Goal: Task Accomplishment & Management: Manage account settings

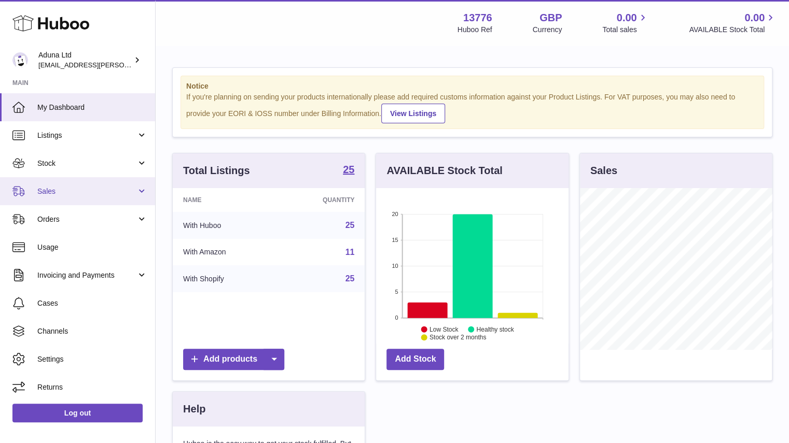
click at [132, 185] on link "Sales" at bounding box center [77, 191] width 155 height 28
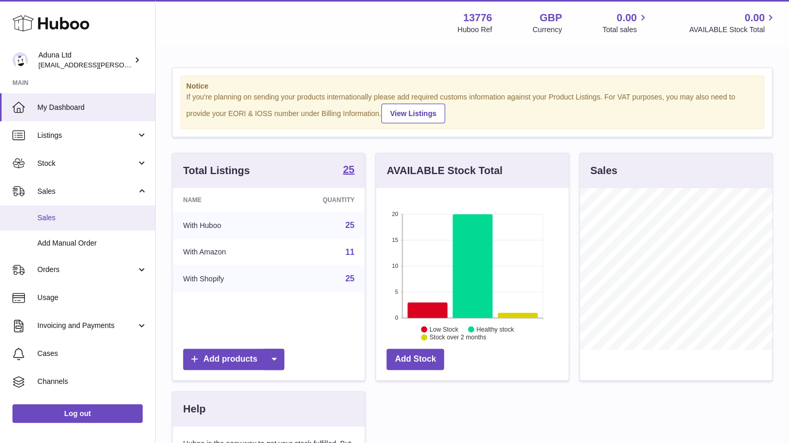
click at [116, 211] on link "Sales" at bounding box center [77, 217] width 155 height 25
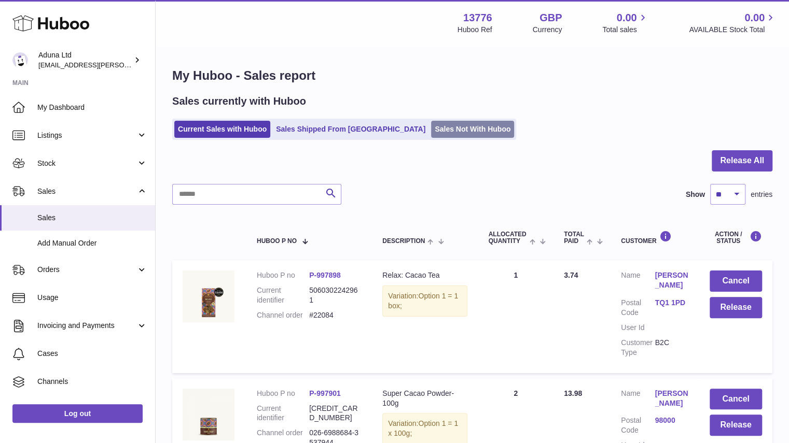
click at [455, 124] on link "Sales Not With Huboo" at bounding box center [472, 129] width 83 height 17
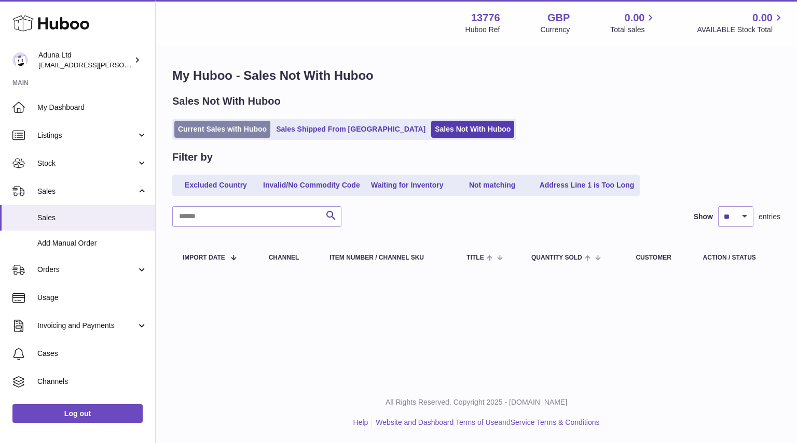
click at [246, 134] on link "Current Sales with Huboo" at bounding box center [222, 129] width 96 height 17
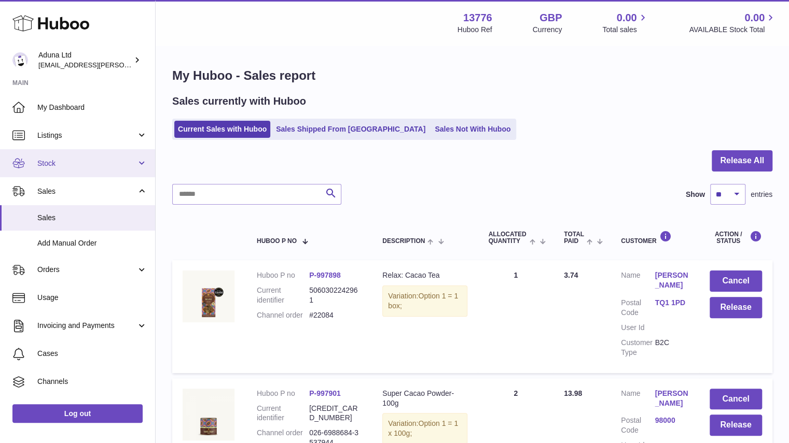
click at [55, 163] on span "Stock" at bounding box center [86, 164] width 99 height 10
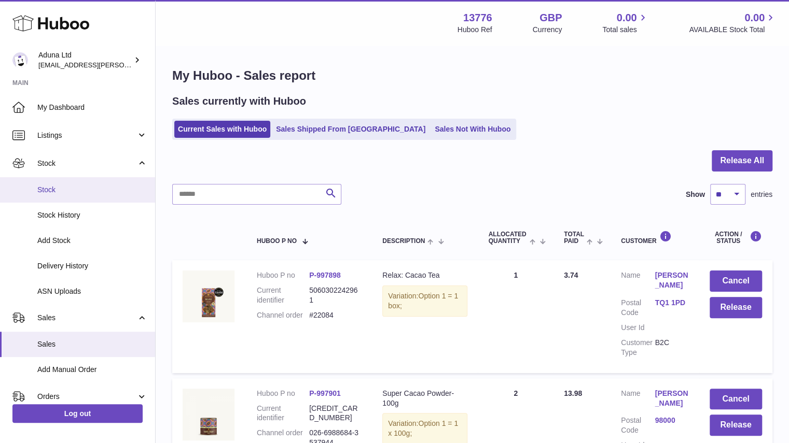
click at [77, 185] on span "Stock" at bounding box center [92, 190] width 110 height 10
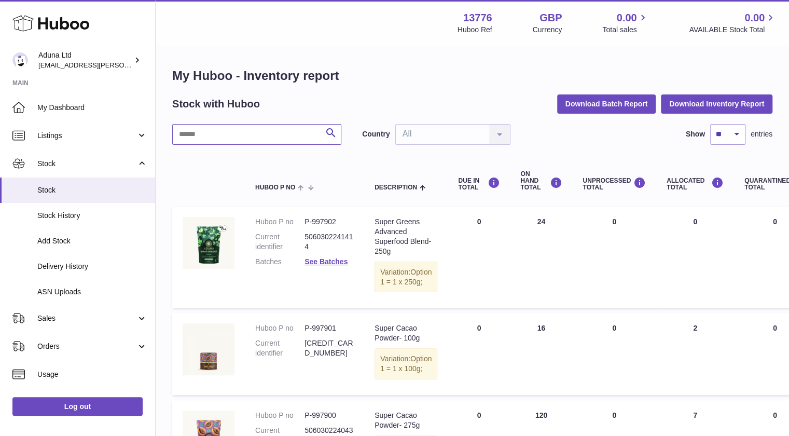
click at [258, 141] on input "text" at bounding box center [256, 134] width 169 height 21
type input "*****"
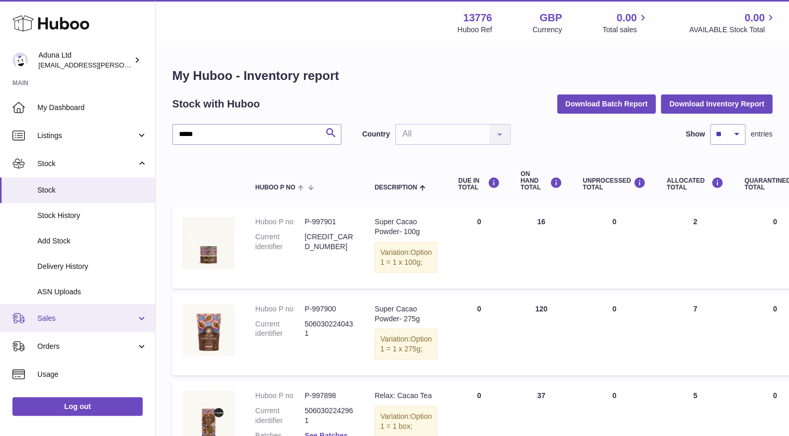
click at [84, 311] on link "Sales" at bounding box center [77, 318] width 155 height 28
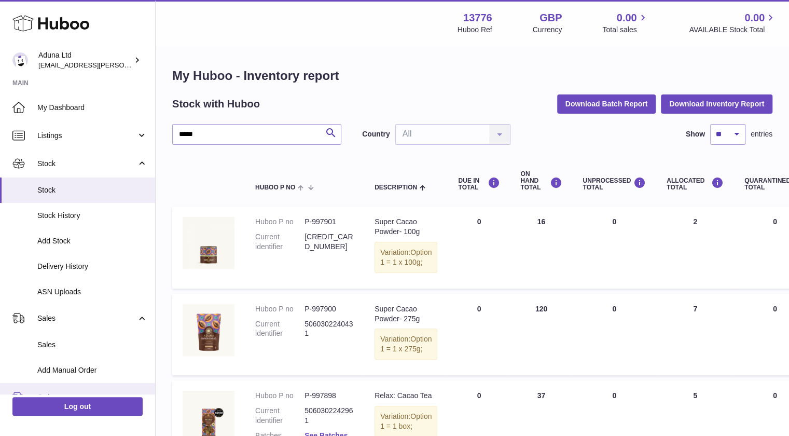
click at [73, 389] on link "Orders" at bounding box center [77, 397] width 155 height 28
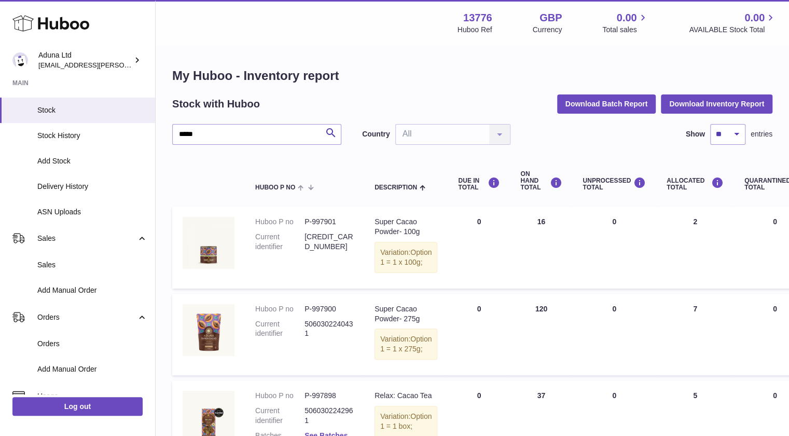
scroll to position [93, 0]
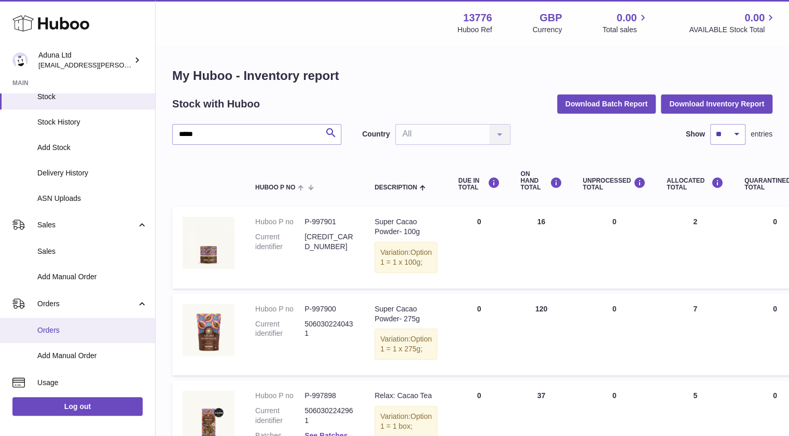
click at [123, 324] on link "Orders" at bounding box center [77, 329] width 155 height 25
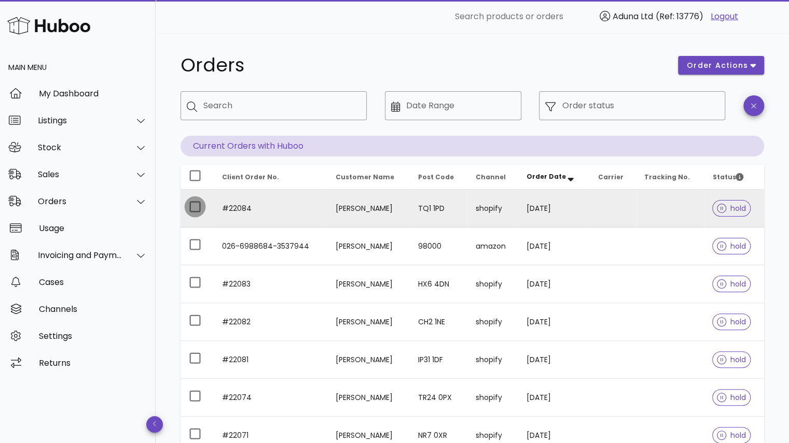
click at [192, 208] on div at bounding box center [195, 207] width 18 height 18
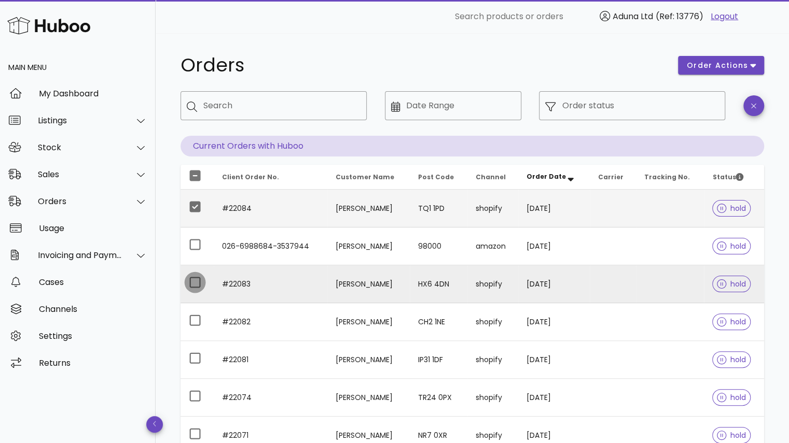
click at [193, 277] on div at bounding box center [195, 283] width 18 height 18
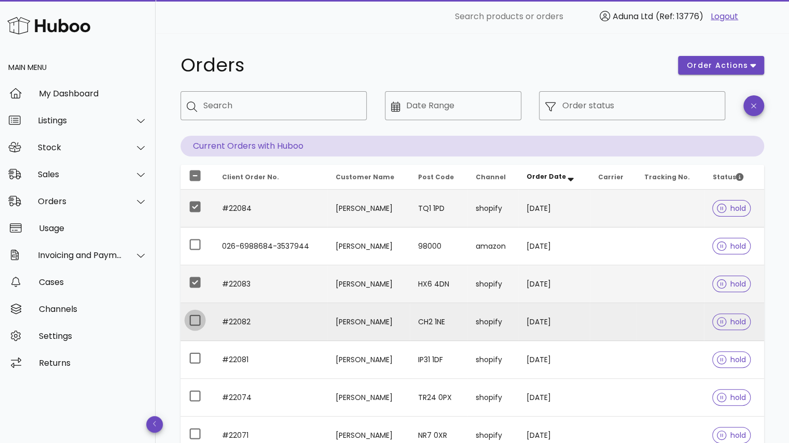
click at [194, 314] on div at bounding box center [195, 321] width 18 height 18
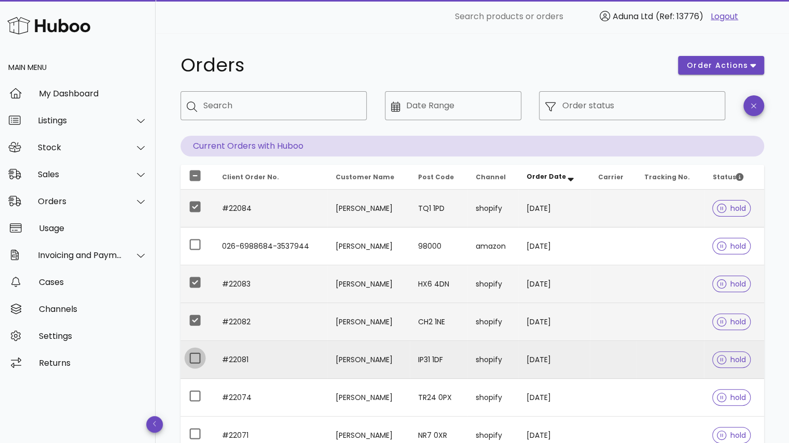
click at [194, 363] on div at bounding box center [195, 359] width 18 height 18
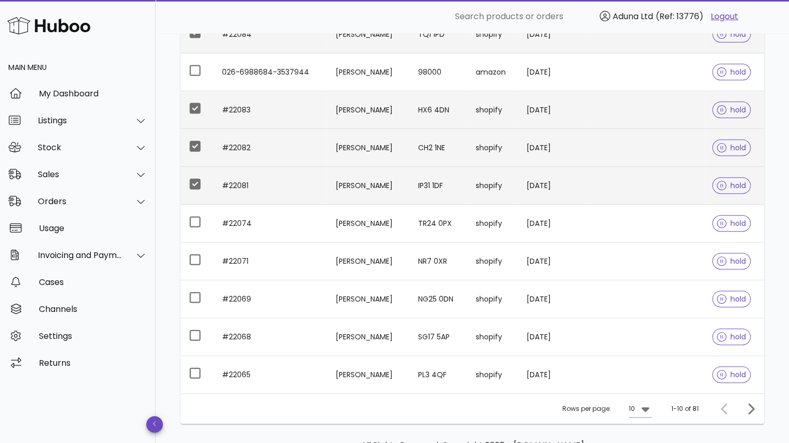
scroll to position [175, 0]
click at [636, 412] on div "10" at bounding box center [633, 408] width 8 height 17
click at [643, 419] on div "50" at bounding box center [643, 420] width 10 height 10
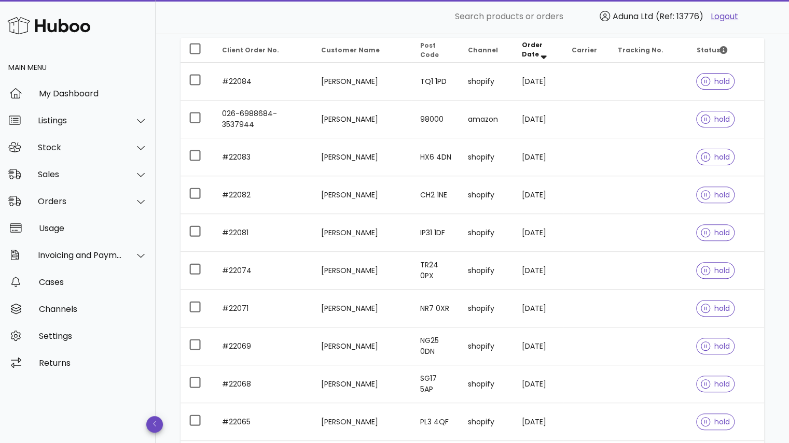
scroll to position [109, 0]
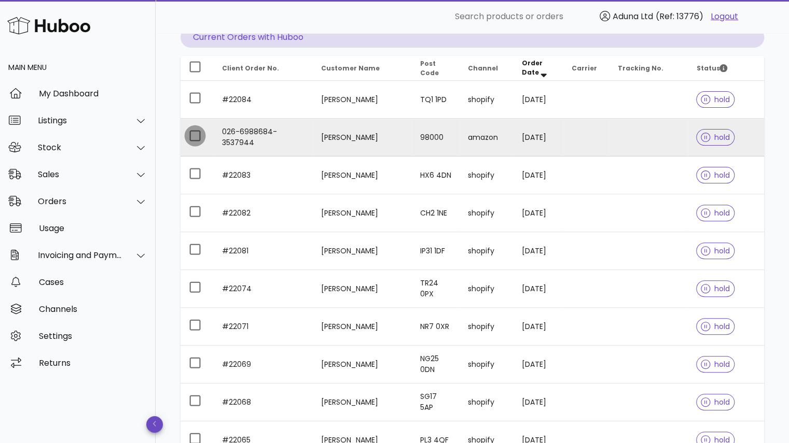
click at [199, 131] on div at bounding box center [195, 136] width 18 height 18
click at [195, 135] on div at bounding box center [195, 136] width 18 height 18
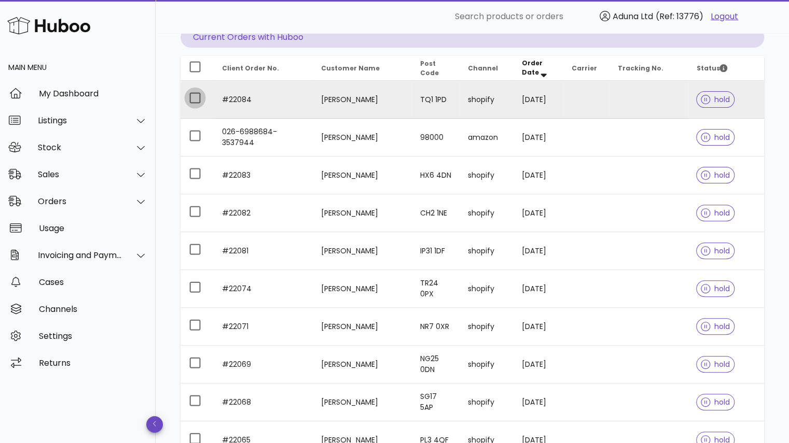
click at [197, 96] on div at bounding box center [195, 98] width 18 height 18
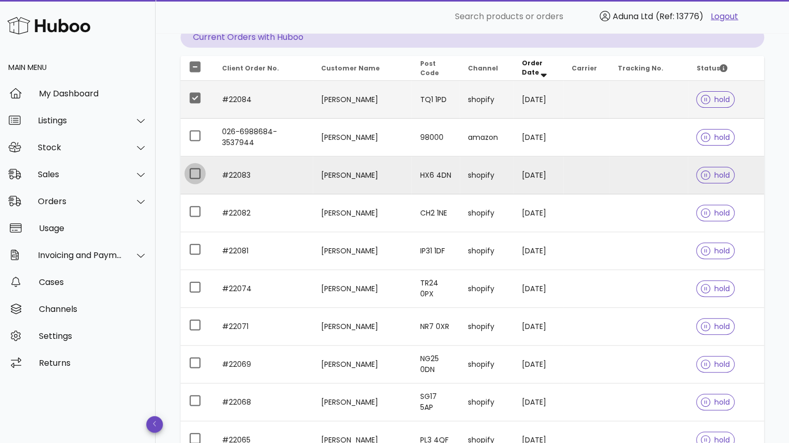
click at [189, 179] on div at bounding box center [195, 174] width 18 height 18
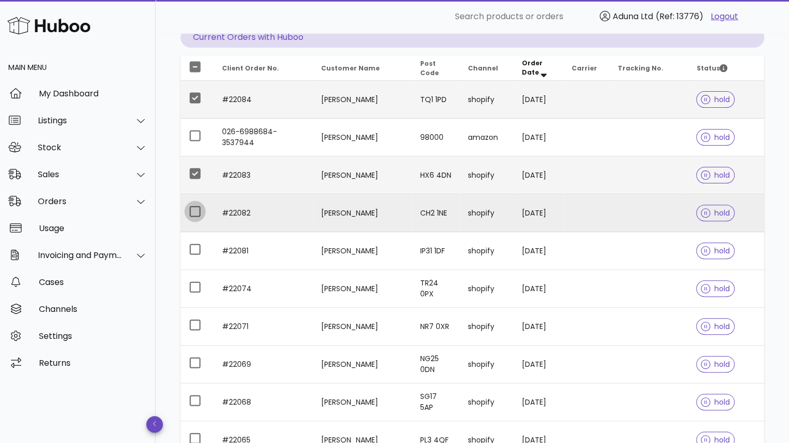
click at [191, 212] on div at bounding box center [195, 212] width 18 height 18
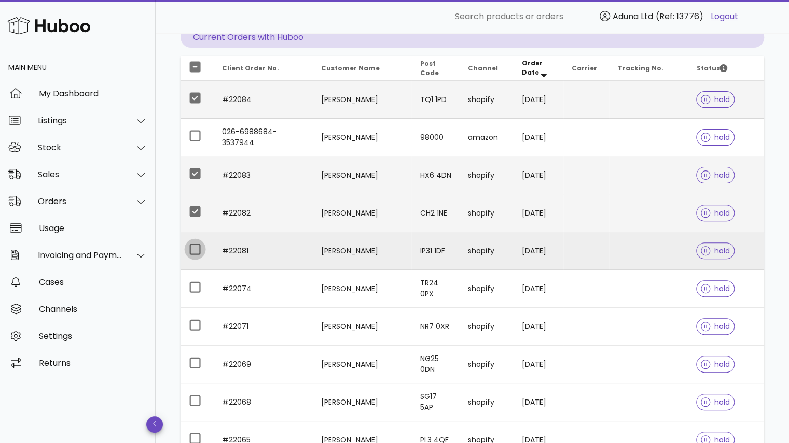
click at [195, 246] on div at bounding box center [195, 250] width 18 height 18
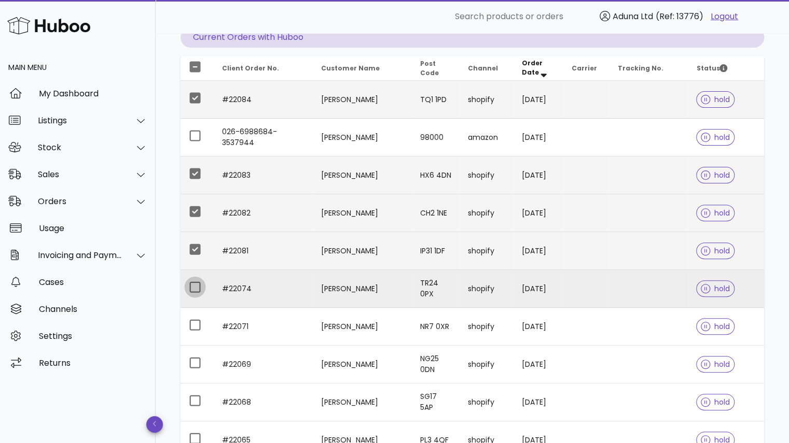
click at [193, 285] on div at bounding box center [195, 287] width 18 height 18
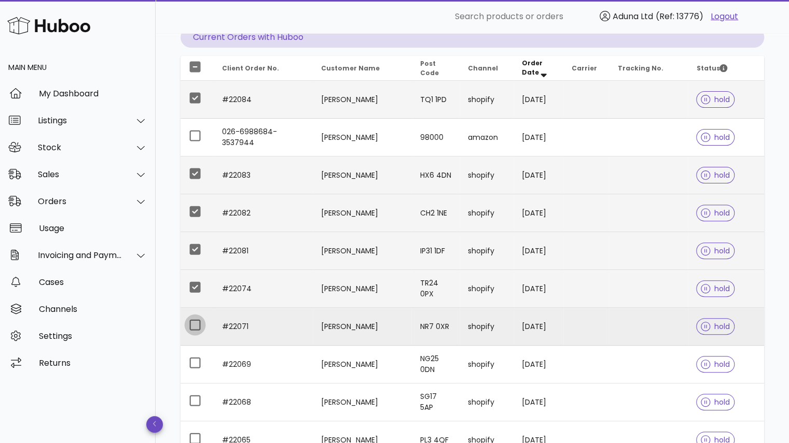
click at [195, 325] on div at bounding box center [195, 325] width 18 height 18
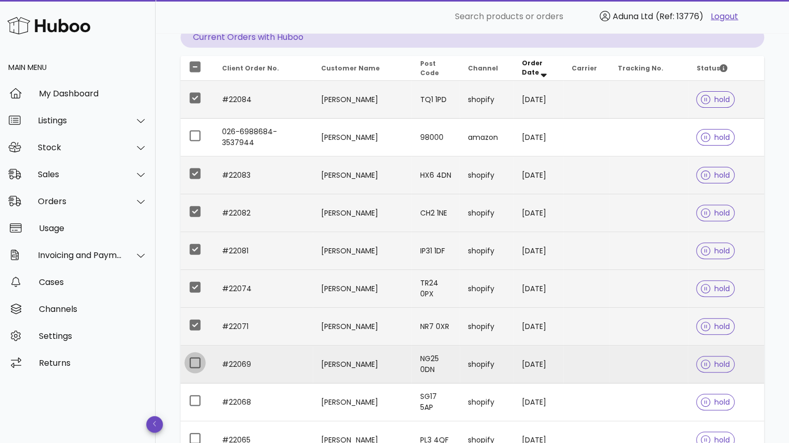
click at [195, 360] on div at bounding box center [195, 363] width 18 height 18
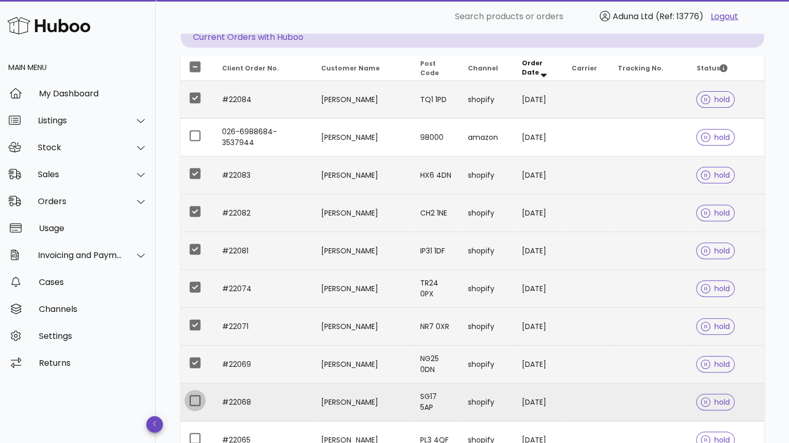
click at [197, 400] on div at bounding box center [195, 401] width 18 height 18
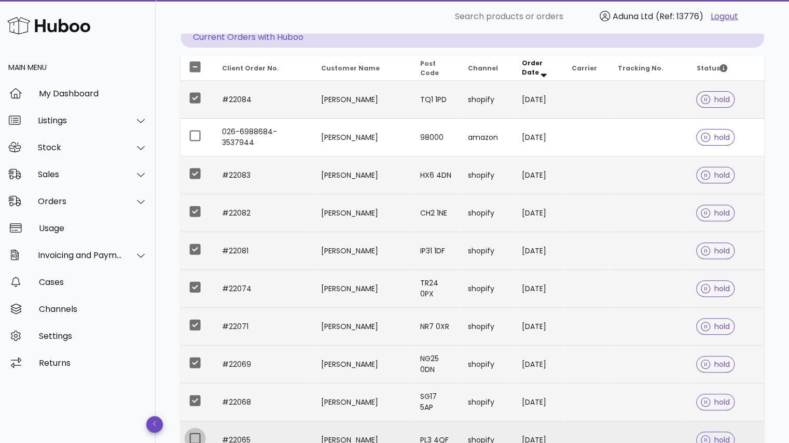
click at [197, 436] on div at bounding box center [195, 439] width 18 height 18
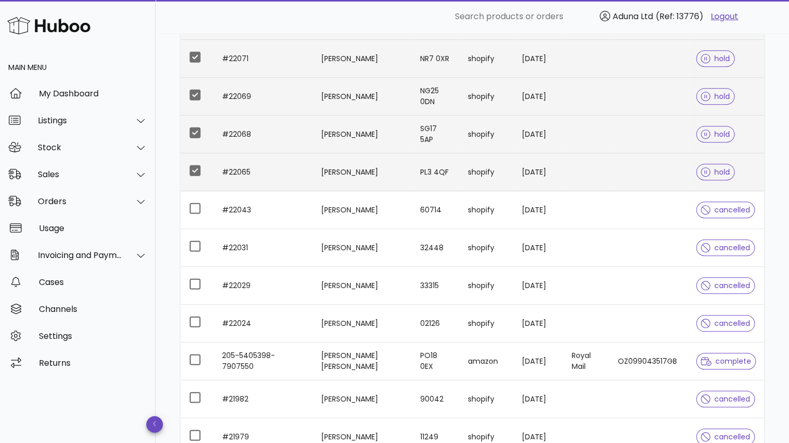
scroll to position [0, 0]
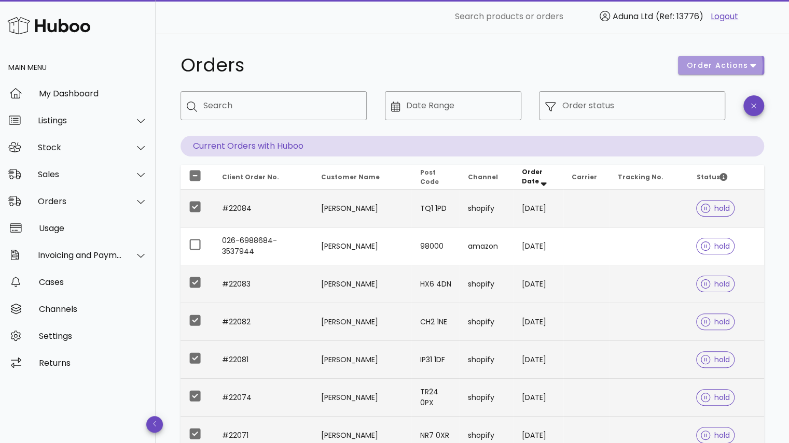
click at [754, 63] on icon "button" at bounding box center [753, 65] width 6 height 9
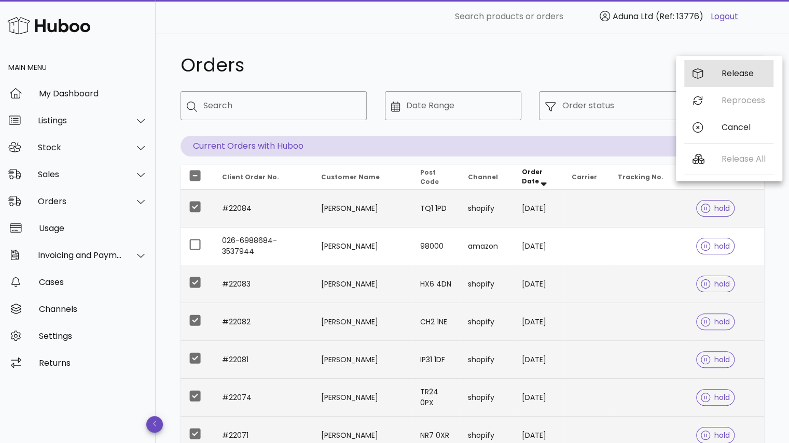
click at [718, 78] on div "Release" at bounding box center [728, 73] width 89 height 27
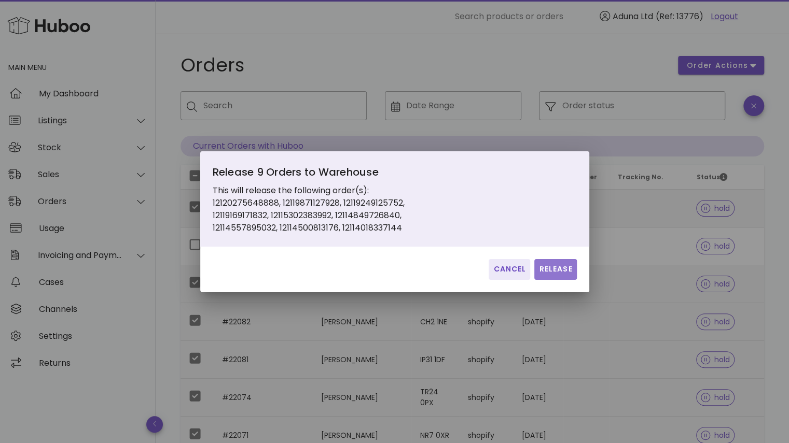
click at [555, 267] on span "Release" at bounding box center [555, 269] width 34 height 11
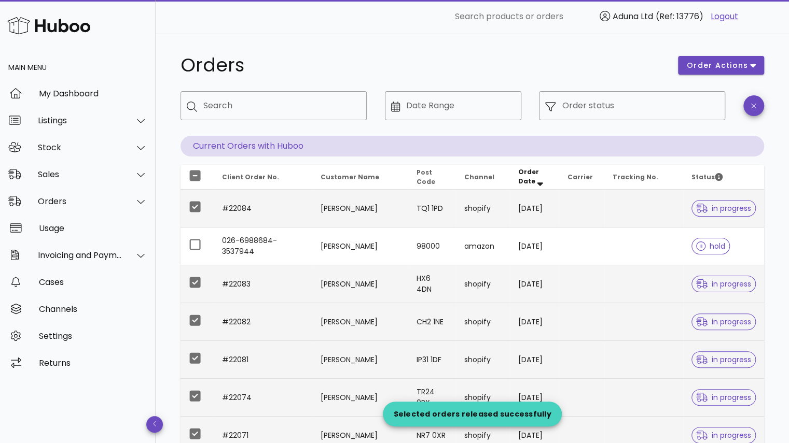
drag, startPoint x: 764, startPoint y: 79, endPoint x: 795, endPoint y: 73, distance: 31.7
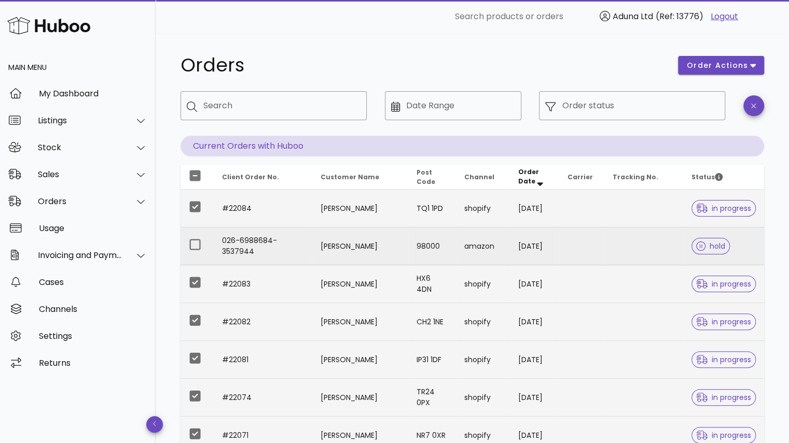
click at [323, 246] on td "[PERSON_NAME]" at bounding box center [360, 247] width 96 height 38
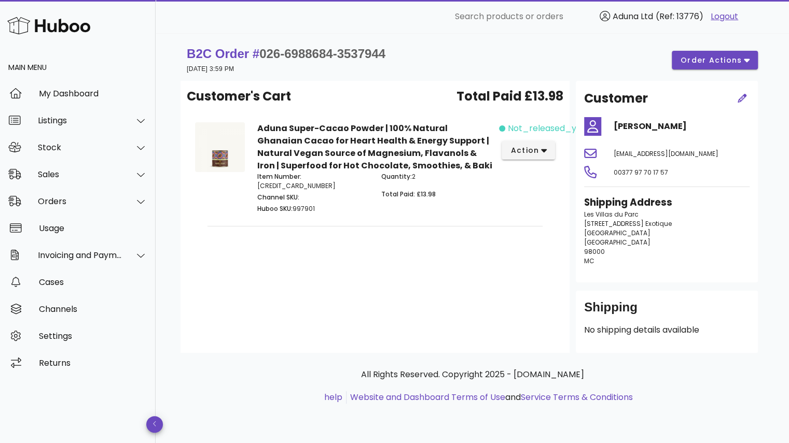
drag, startPoint x: 729, startPoint y: 179, endPoint x: 582, endPoint y: 182, distance: 146.8
click at [607, 166] on div "3wk6731gh4xs1dd@marketplace.amazon.co.uk" at bounding box center [681, 153] width 148 height 25
copy span "3wk6731gh4xs1dd@marketplace.amazon.co.uk"
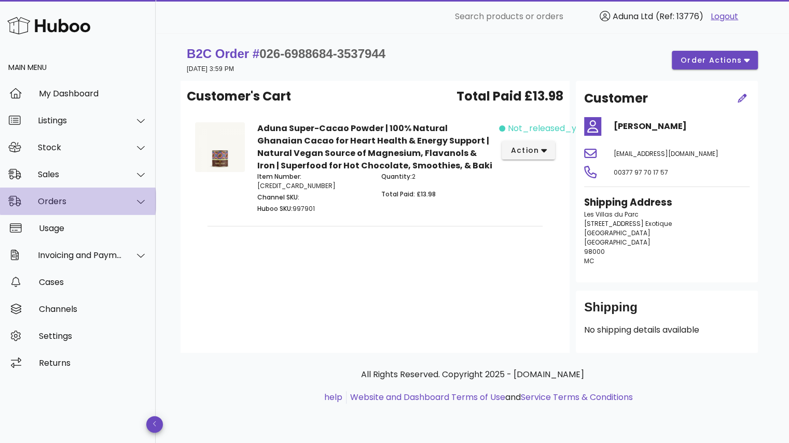
click at [109, 206] on div "Orders" at bounding box center [78, 201] width 156 height 27
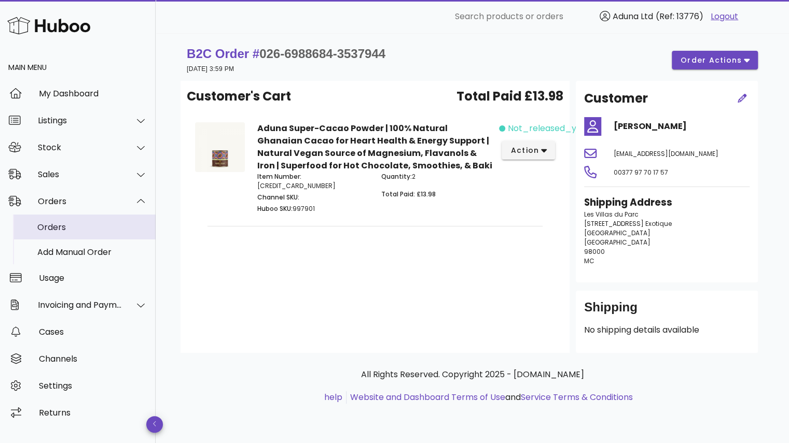
click at [93, 227] on div "Orders" at bounding box center [92, 227] width 110 height 10
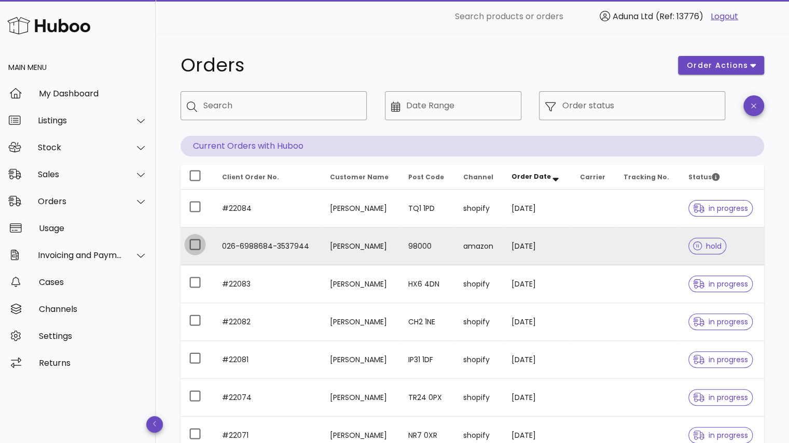
click at [192, 243] on div at bounding box center [195, 245] width 18 height 18
click at [713, 62] on span "order actions" at bounding box center [717, 65] width 62 height 11
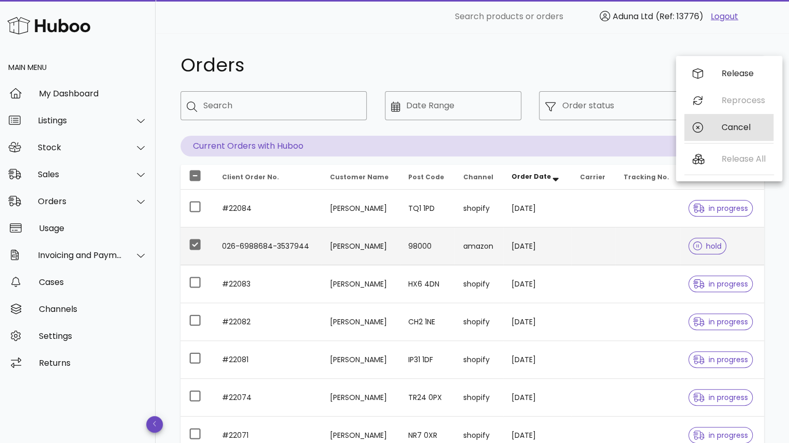
click at [713, 122] on div "Cancel" at bounding box center [728, 127] width 89 height 27
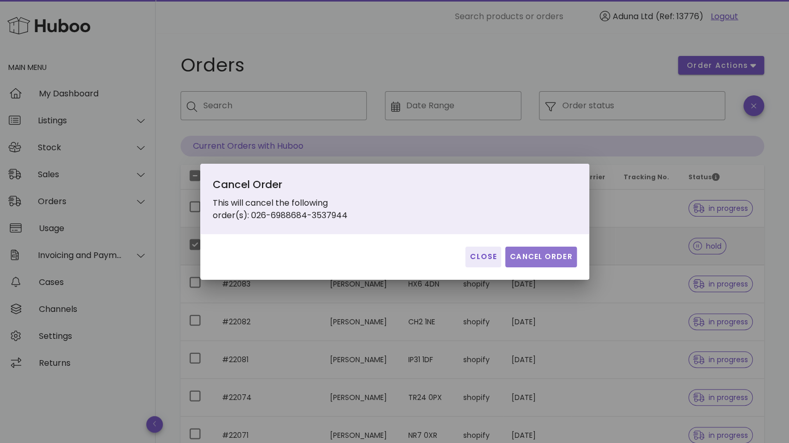
click at [551, 257] on span "Cancel Order" at bounding box center [540, 257] width 63 height 11
